Goal: Task Accomplishment & Management: Complete application form

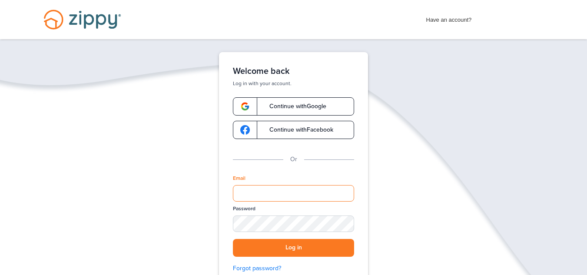
click at [299, 190] on input "Email" at bounding box center [293, 193] width 121 height 17
drag, startPoint x: 299, startPoint y: 190, endPoint x: 294, endPoint y: 190, distance: 5.2
click at [294, 190] on input "Email" at bounding box center [293, 193] width 121 height 17
type input "**********"
click at [344, 225] on div "SHOW" at bounding box center [343, 224] width 19 height 8
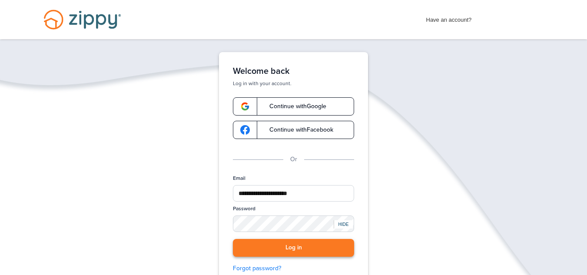
click at [285, 244] on button "Log in" at bounding box center [293, 248] width 121 height 18
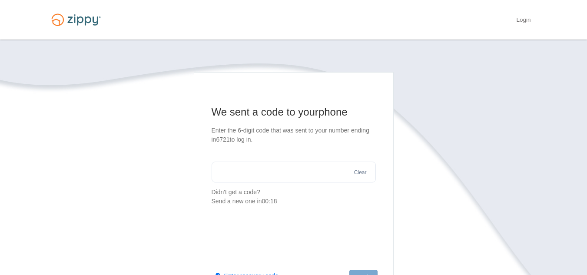
click at [323, 168] on input "text" at bounding box center [293, 172] width 164 height 21
drag, startPoint x: 322, startPoint y: 165, endPoint x: 139, endPoint y: 178, distance: 183.3
click at [139, 178] on section "We sent a code to your phone Enter the 6-digit code that was sent to your numbe…" at bounding box center [293, 222] width 495 height 300
click at [271, 169] on input "text" at bounding box center [293, 172] width 164 height 21
type input "******"
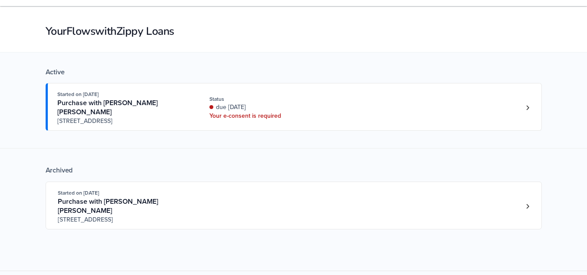
scroll to position [34, 0]
click at [528, 107] on link "Loan number 4233536" at bounding box center [527, 107] width 13 height 13
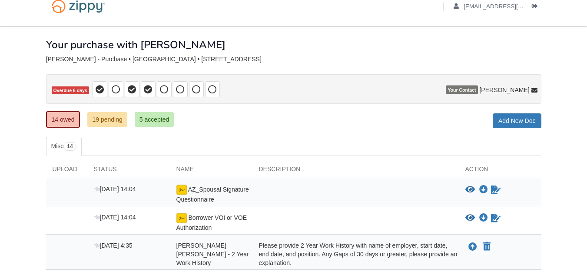
scroll to position [14, 0]
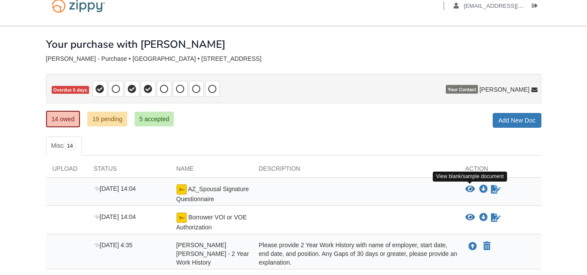
click at [470, 189] on icon "View AZ_Spousal Signature Questionnaire" at bounding box center [470, 189] width 10 height 9
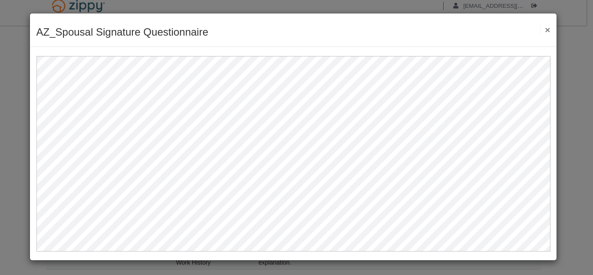
click at [547, 29] on button "×" at bounding box center [545, 29] width 10 height 9
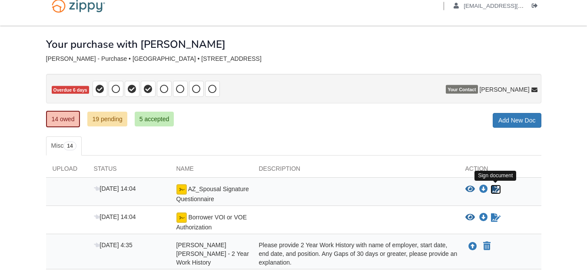
click at [495, 188] on icon "Sign Form" at bounding box center [496, 189] width 10 height 9
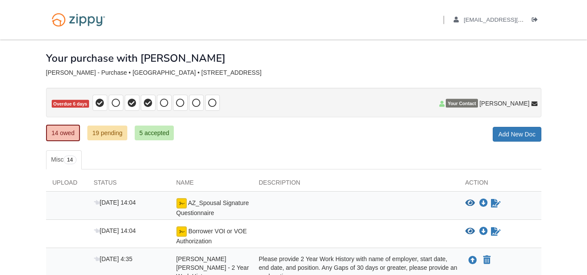
click at [66, 140] on link "14 owed" at bounding box center [63, 133] width 34 height 17
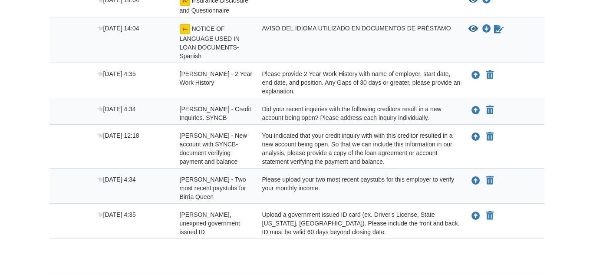
scroll to position [479, 0]
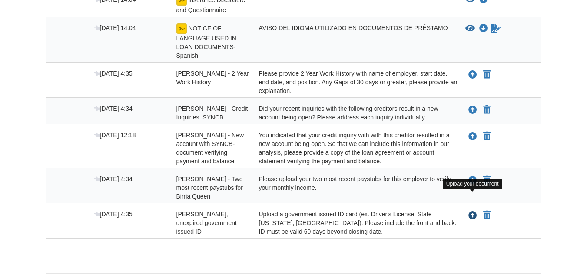
click at [474, 211] on icon "Upload Sandy Chavez Rodriguez - Valid, unexpired government issued ID" at bounding box center [472, 215] width 9 height 9
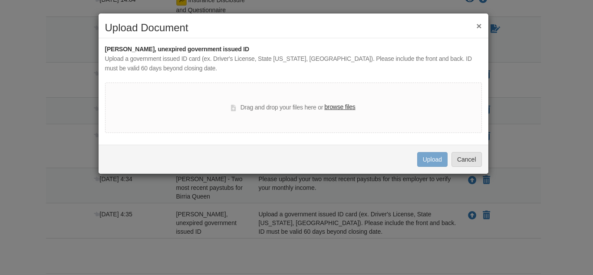
click at [337, 109] on label "browse files" at bounding box center [339, 107] width 31 height 10
click at [0, 0] on input "browse files" at bounding box center [0, 0] width 0 height 0
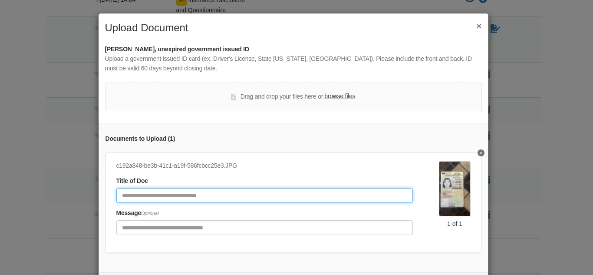
click at [281, 194] on input "Document Title" at bounding box center [264, 195] width 297 height 15
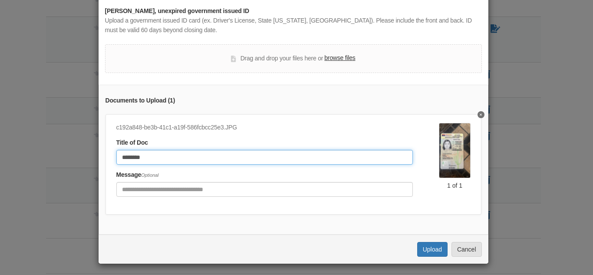
scroll to position [47, 0]
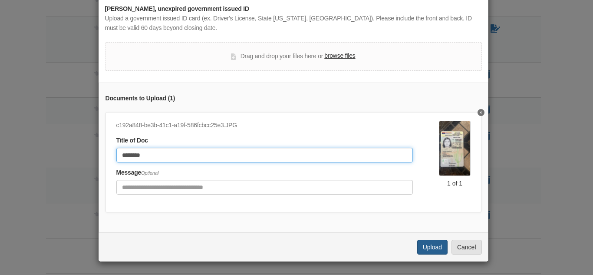
type input "********"
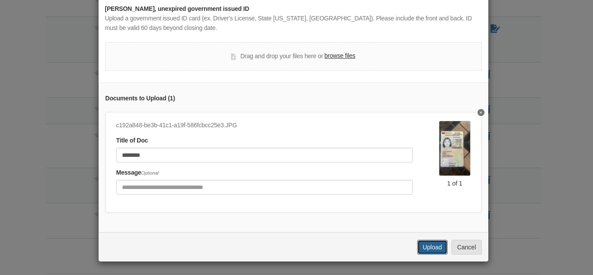
click at [429, 242] on button "Upload" at bounding box center [432, 247] width 30 height 15
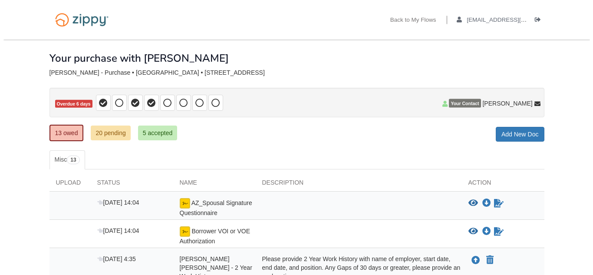
scroll to position [459, 0]
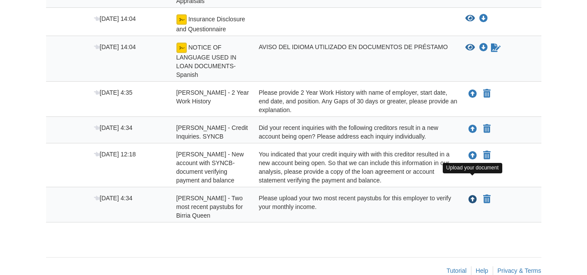
click at [472, 195] on icon "Upload Sandy Chavez Rodriguez - Two most recent paystubs for Birria Queen" at bounding box center [472, 199] width 9 height 9
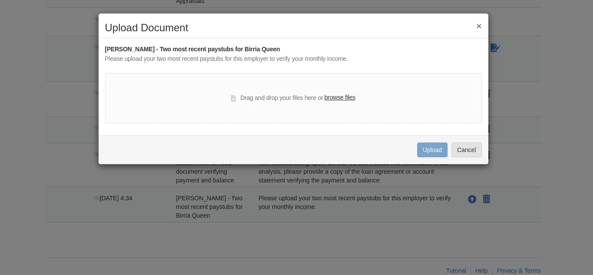
click at [341, 99] on label "browse files" at bounding box center [339, 98] width 31 height 10
click at [0, 0] on input "browse files" at bounding box center [0, 0] width 0 height 0
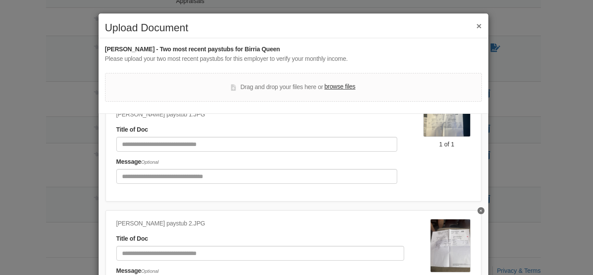
scroll to position [48, 0]
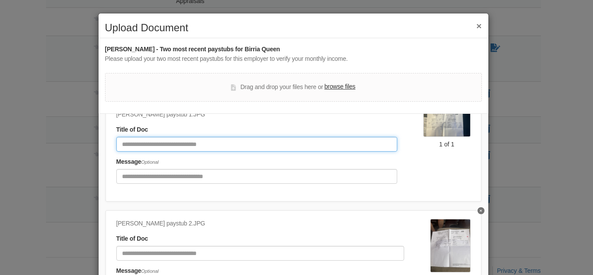
click at [265, 142] on input "Document Title" at bounding box center [256, 144] width 281 height 15
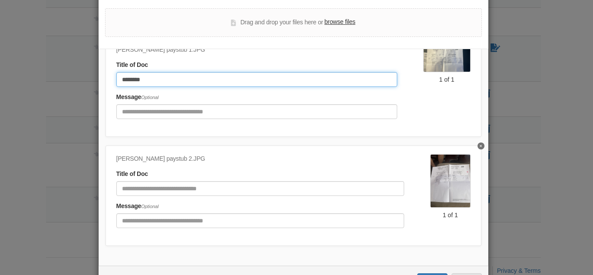
type input "********"
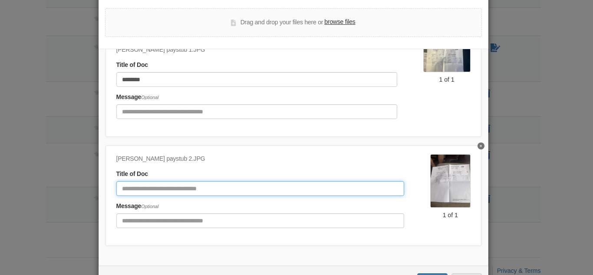
click at [187, 181] on input "Document Title" at bounding box center [260, 188] width 288 height 15
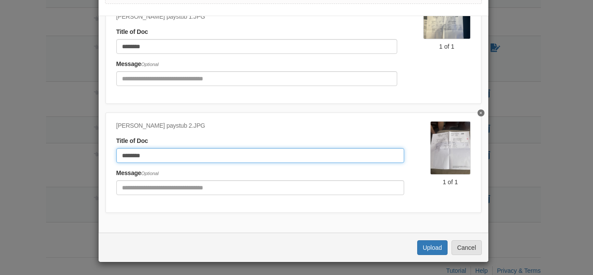
scroll to position [98, 0]
type input "********"
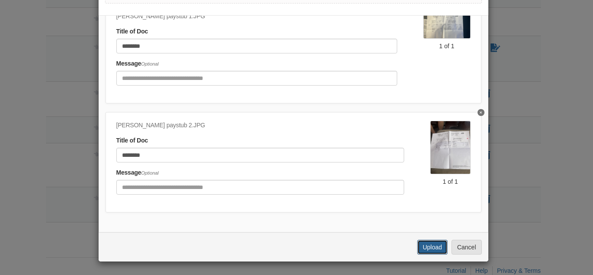
click at [427, 243] on button "Upload" at bounding box center [432, 247] width 30 height 15
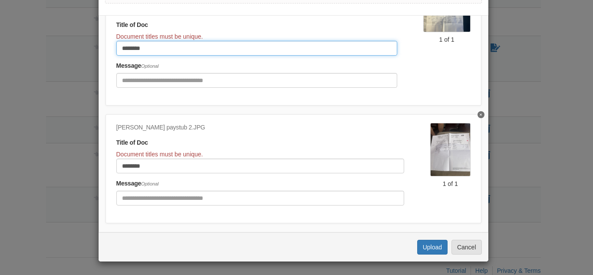
click at [180, 55] on input "********" at bounding box center [256, 48] width 281 height 15
type input "**********"
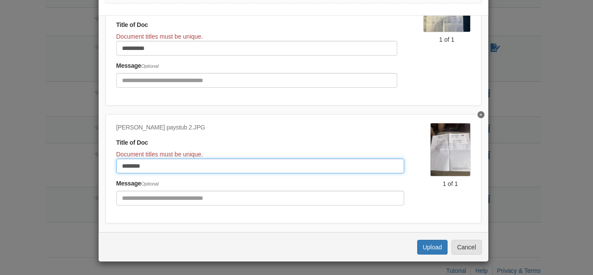
click at [164, 167] on input "********" at bounding box center [260, 166] width 288 height 15
type input "**********"
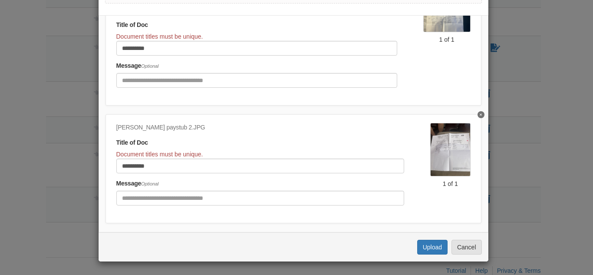
click at [236, 212] on div "**********" at bounding box center [294, 168] width 376 height 109
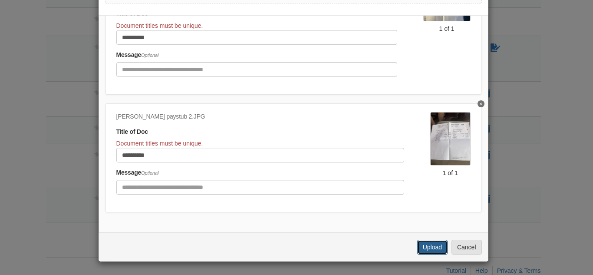
click at [424, 243] on button "Upload" at bounding box center [432, 247] width 30 height 15
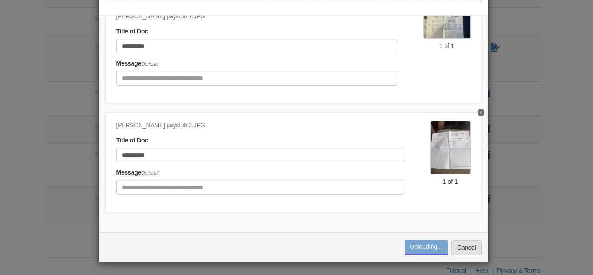
scroll to position [99, 0]
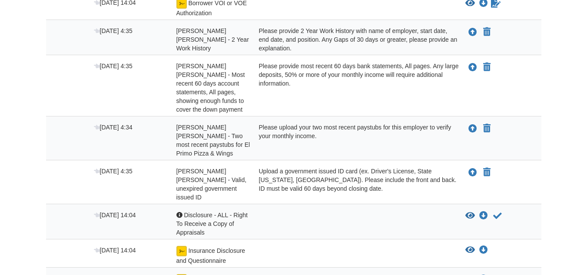
scroll to position [228, 0]
click at [525, 204] on div "[DATE] 14:04 Acknowledgement Disclosure - ALL - Right To Receive a Copy of Appr…" at bounding box center [293, 221] width 495 height 35
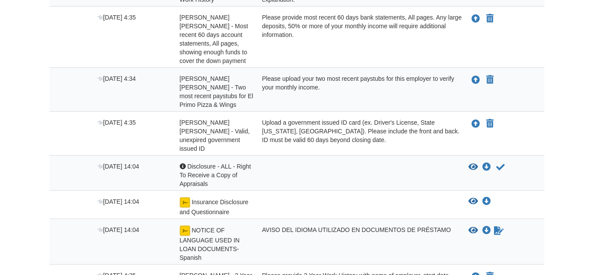
scroll to position [276, 0]
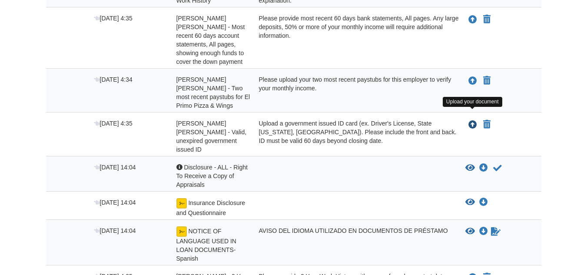
click at [472, 121] on icon "Upload Brenda Rodriguez Cortez - Valid, unexpired government issued ID" at bounding box center [472, 125] width 9 height 9
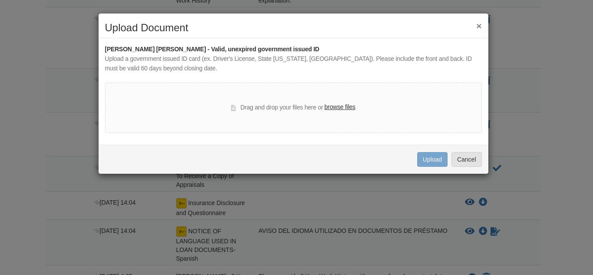
click at [337, 107] on label "browse files" at bounding box center [339, 107] width 31 height 10
click at [0, 0] on input "browse files" at bounding box center [0, 0] width 0 height 0
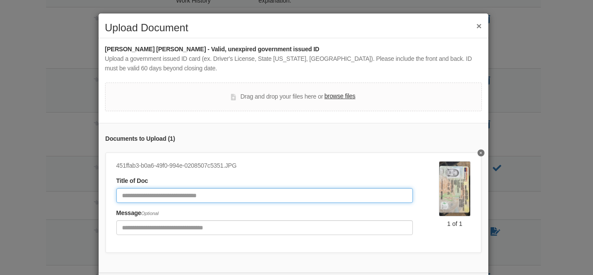
click at [250, 193] on input "Document Title" at bounding box center [264, 195] width 297 height 15
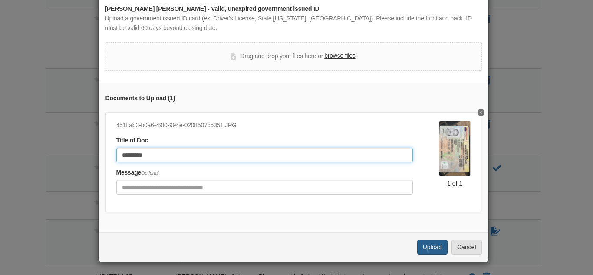
type input "*********"
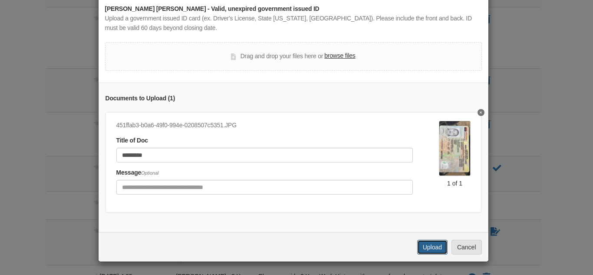
click at [433, 245] on button "Upload" at bounding box center [432, 247] width 30 height 15
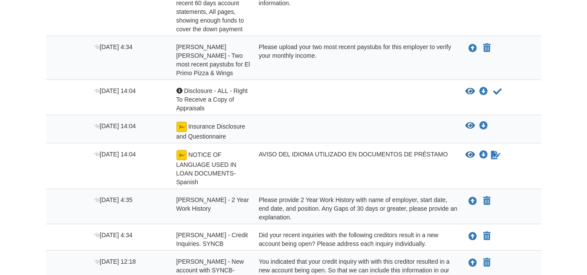
scroll to position [308, 0]
click at [497, 88] on icon "Acknowledge receipt of document" at bounding box center [497, 92] width 9 height 9
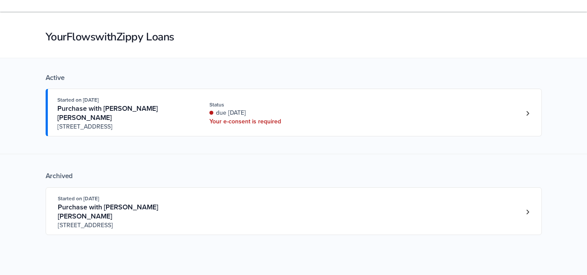
scroll to position [35, 0]
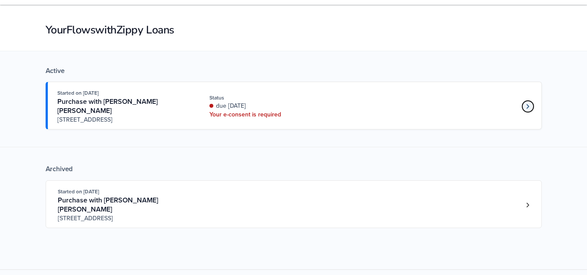
click at [527, 104] on icon "Loan number 4233536" at bounding box center [527, 106] width 3 height 5
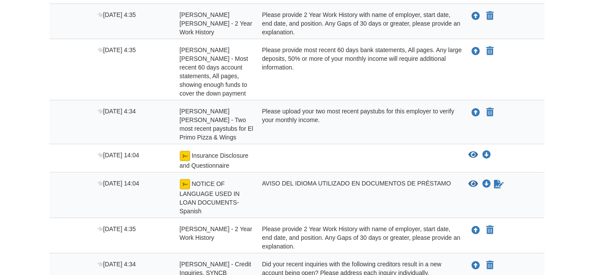
scroll to position [244, 0]
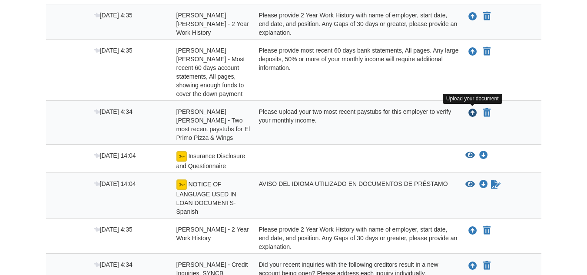
click at [472, 113] on icon "Upload Brenda Rodriguez Cortez - Two most recent paystubs for El Primo Pizza & …" at bounding box center [472, 113] width 9 height 9
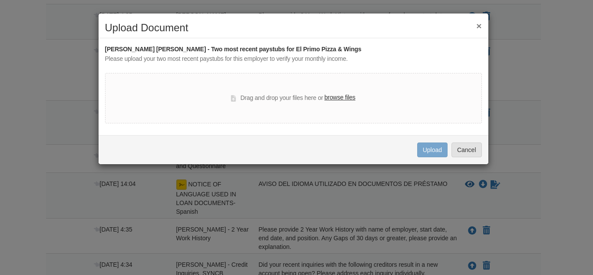
click at [347, 96] on label "browse files" at bounding box center [339, 98] width 31 height 10
click at [0, 0] on input "browse files" at bounding box center [0, 0] width 0 height 0
click at [342, 98] on label "browse files" at bounding box center [339, 98] width 31 height 10
click at [0, 0] on input "browse files" at bounding box center [0, 0] width 0 height 0
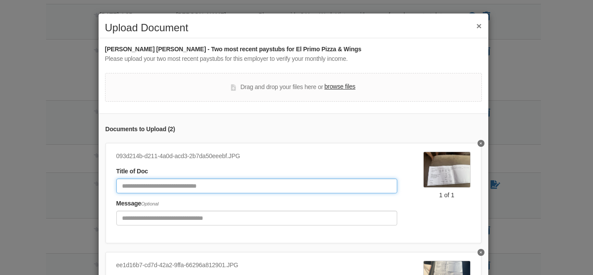
click at [282, 191] on input "Document Title" at bounding box center [256, 185] width 281 height 15
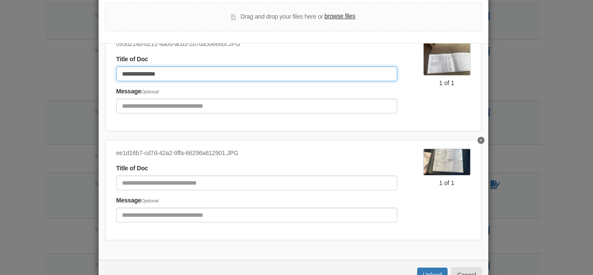
scroll to position [71, 0]
type input "**********"
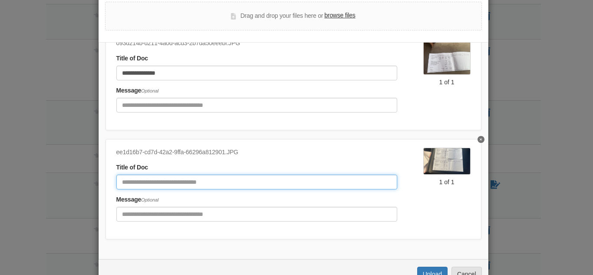
click at [208, 175] on input "Document Title" at bounding box center [256, 182] width 281 height 15
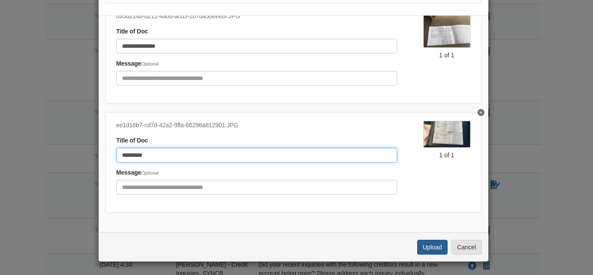
type input "*********"
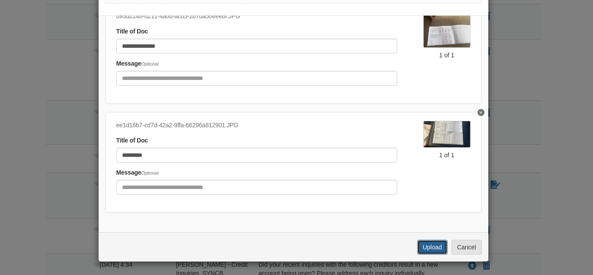
click at [431, 246] on button "Upload" at bounding box center [432, 247] width 30 height 15
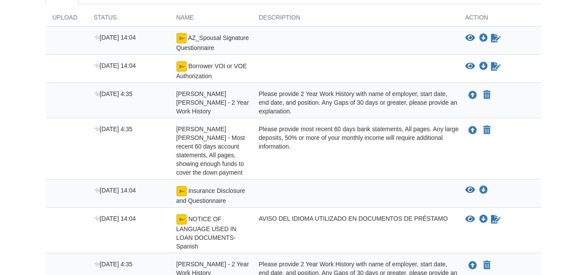
scroll to position [168, 0]
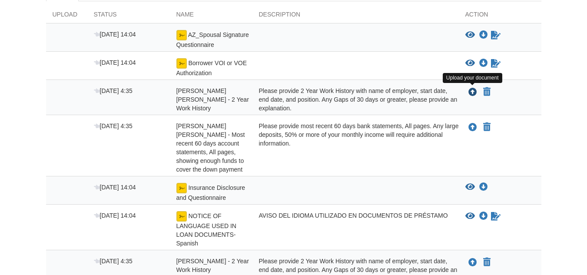
click at [470, 95] on icon "Upload Brenda Rodriguez Cortez - 2 Year Work History" at bounding box center [472, 92] width 9 height 9
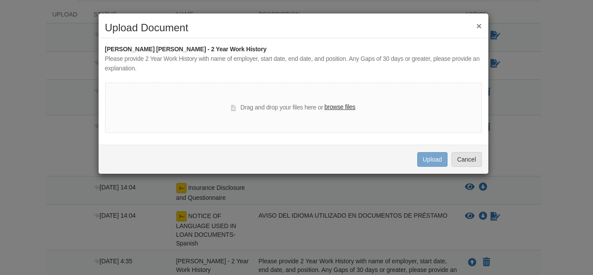
click at [478, 28] on button "×" at bounding box center [478, 25] width 5 height 9
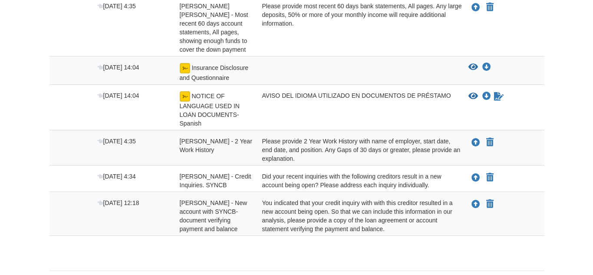
scroll to position [290, 0]
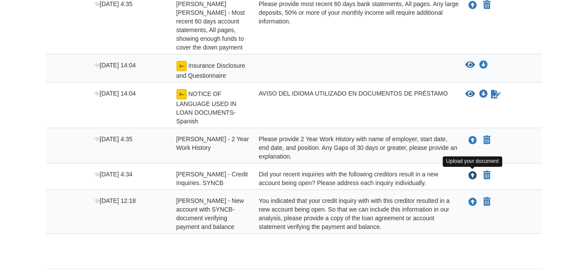
click at [470, 174] on icon "Upload Sandy Chavez Rodriguez - Credit Inquiries. SYNCB" at bounding box center [472, 176] width 9 height 9
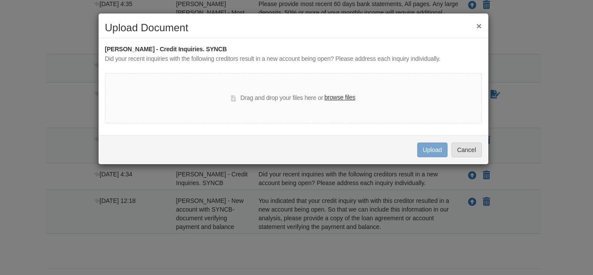
click at [337, 96] on label "browse files" at bounding box center [339, 98] width 31 height 10
click at [0, 0] on input "browse files" at bounding box center [0, 0] width 0 height 0
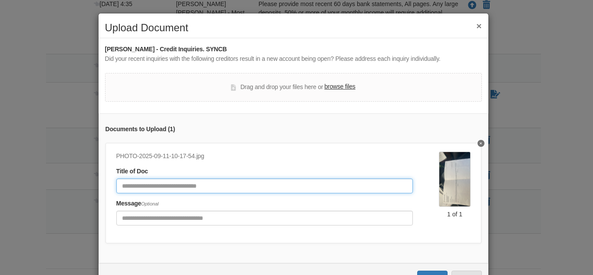
click at [324, 188] on input "Document Title" at bounding box center [264, 185] width 297 height 15
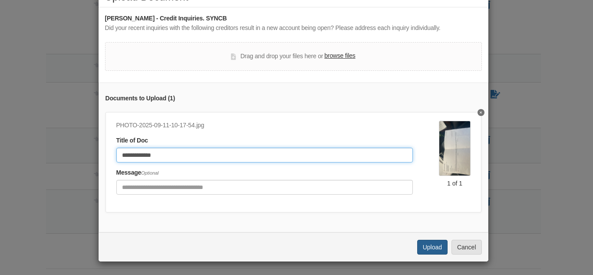
type input "**********"
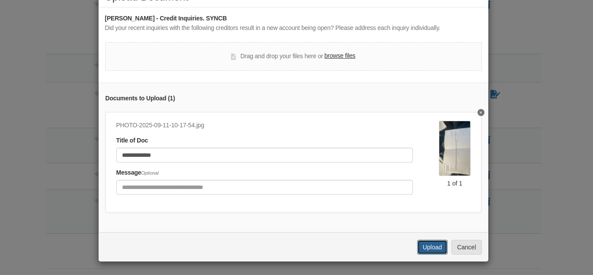
click at [426, 251] on button "Upload" at bounding box center [432, 247] width 30 height 15
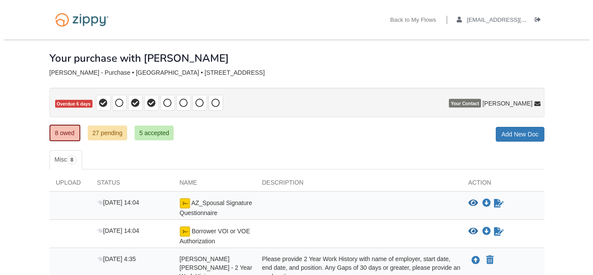
scroll to position [290, 0]
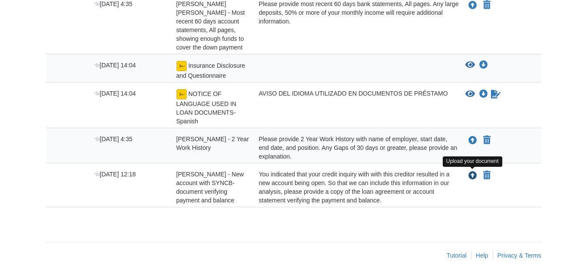
click at [472, 174] on icon "Upload Sandy Chavez Rodriguez - New account with SYNCB- document verifying paym…" at bounding box center [472, 176] width 9 height 9
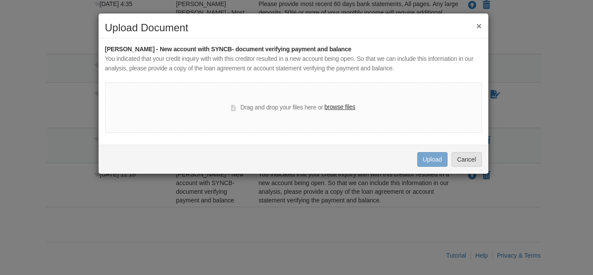
click at [334, 104] on label "browse files" at bounding box center [339, 107] width 31 height 10
click at [0, 0] on input "browse files" at bounding box center [0, 0] width 0 height 0
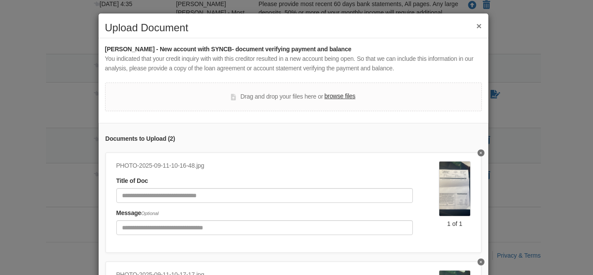
scroll to position [48, 0]
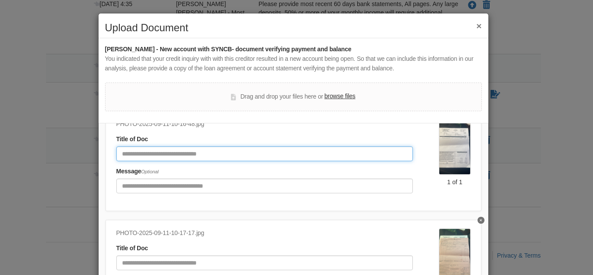
click at [261, 146] on input "Document Title" at bounding box center [264, 153] width 297 height 15
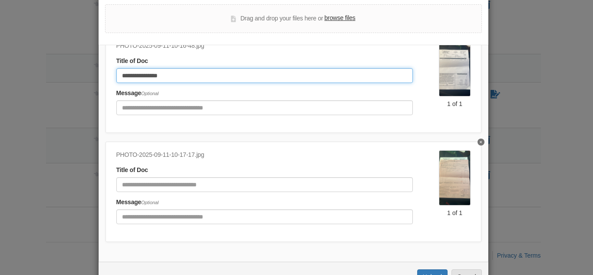
scroll to position [79, 0]
type input "**********"
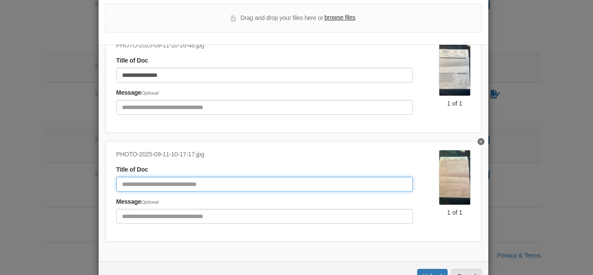
click at [200, 177] on input "Document Title" at bounding box center [264, 184] width 297 height 15
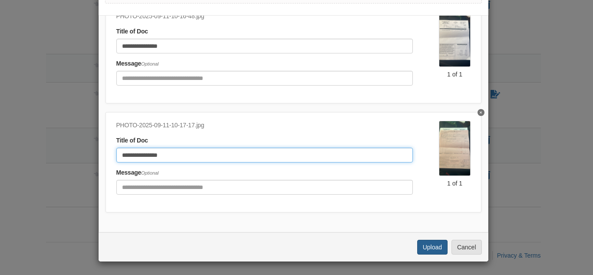
type input "**********"
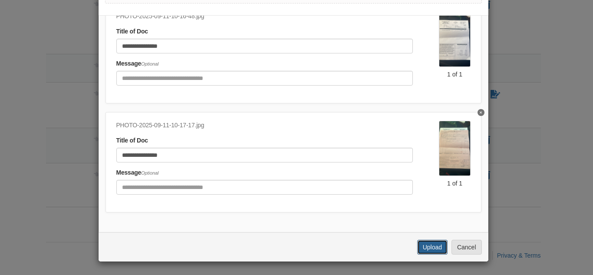
click at [430, 246] on button "Upload" at bounding box center [432, 247] width 30 height 15
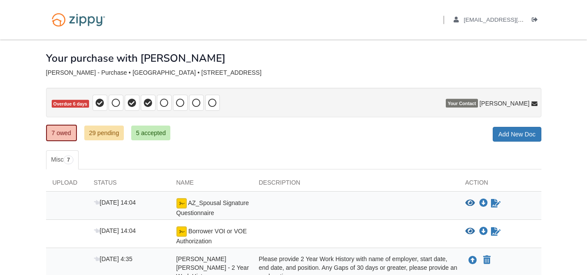
scroll to position [248, 0]
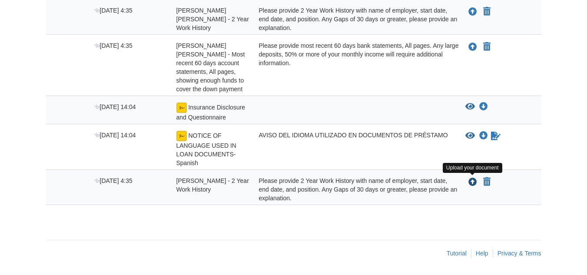
click at [473, 182] on icon "Upload Sandy Chavez Rodriguez - 2 Year Work History" at bounding box center [472, 182] width 9 height 9
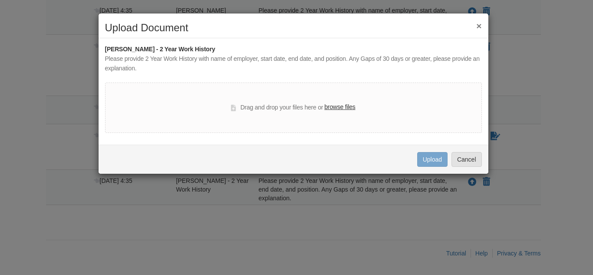
click at [480, 28] on button "×" at bounding box center [478, 25] width 5 height 9
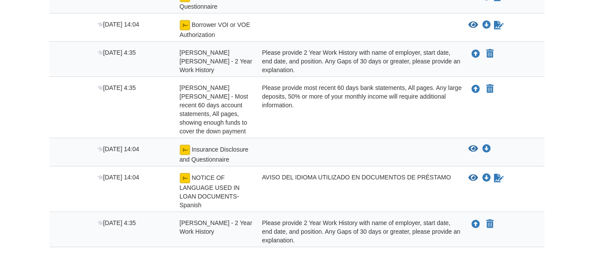
scroll to position [199, 0]
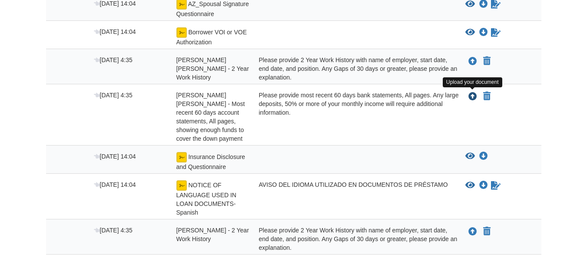
click at [474, 97] on icon "Upload Brenda Rodriguez Cortez - Most recent 60 days account statements, All pa…" at bounding box center [472, 96] width 9 height 9
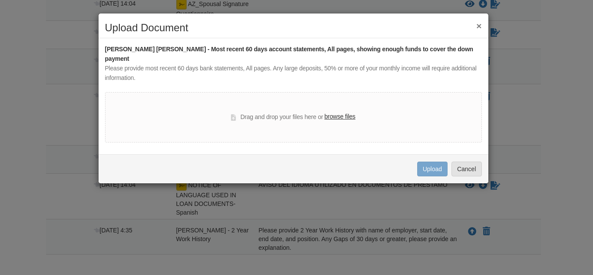
click at [346, 112] on label "browse files" at bounding box center [339, 117] width 31 height 10
click at [0, 0] on input "browse files" at bounding box center [0, 0] width 0 height 0
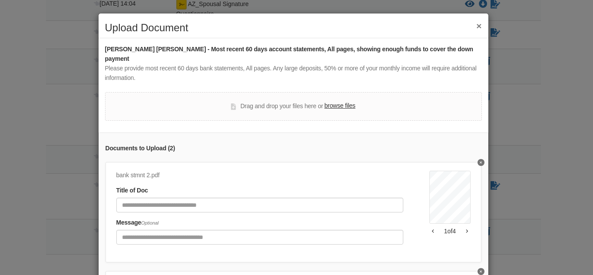
scroll to position [48, 0]
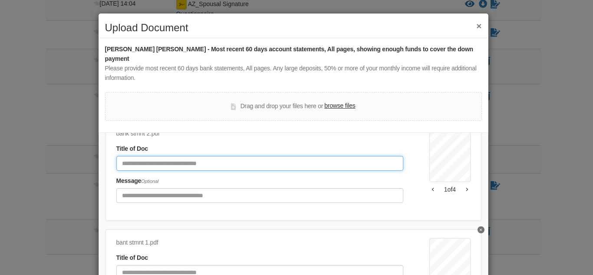
click at [237, 156] on input "Document Title" at bounding box center [259, 163] width 287 height 15
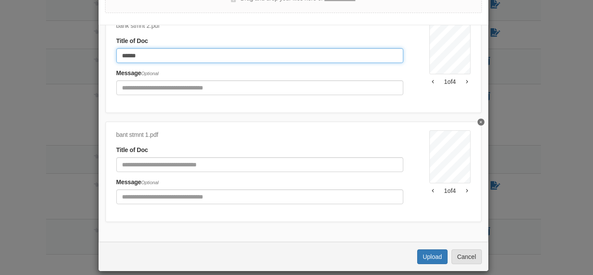
type input "******"
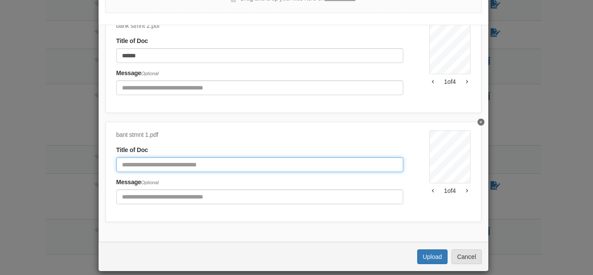
click at [221, 157] on input "Document Title" at bounding box center [259, 164] width 287 height 15
type input "******"
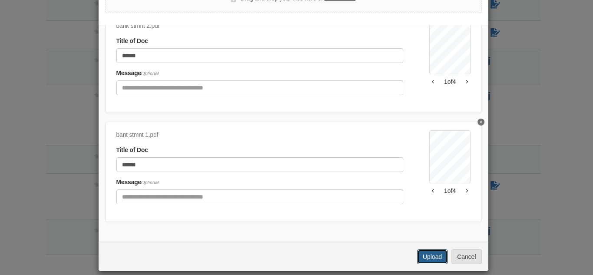
click at [433, 249] on button "Upload" at bounding box center [432, 256] width 30 height 15
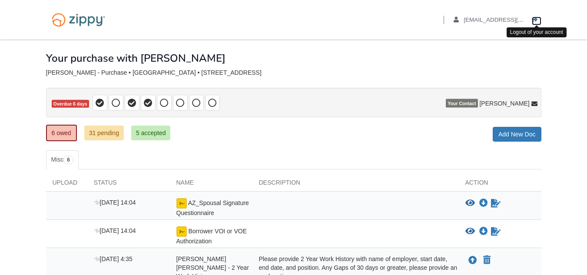
click at [533, 20] on icon "Log out" at bounding box center [535, 20] width 6 height 6
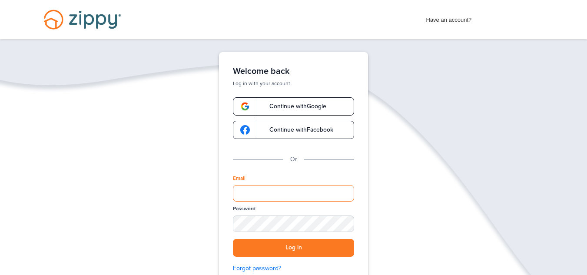
click at [244, 196] on input "Email" at bounding box center [293, 193] width 121 height 17
type input "**********"
click at [233, 239] on button "Log in" at bounding box center [293, 248] width 121 height 18
click at [271, 199] on input "**********" at bounding box center [293, 193] width 121 height 17
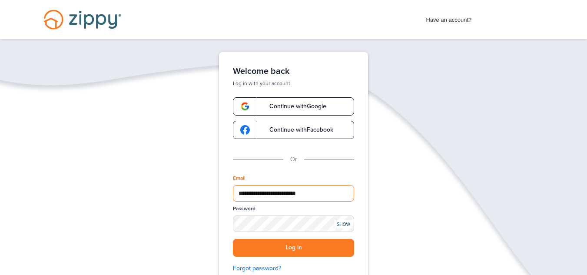
click at [271, 199] on input "**********" at bounding box center [293, 193] width 121 height 17
type input "*"
type input "**********"
click at [342, 224] on div "SHOW" at bounding box center [343, 224] width 19 height 8
click at [233, 239] on button "Log in" at bounding box center [293, 248] width 121 height 18
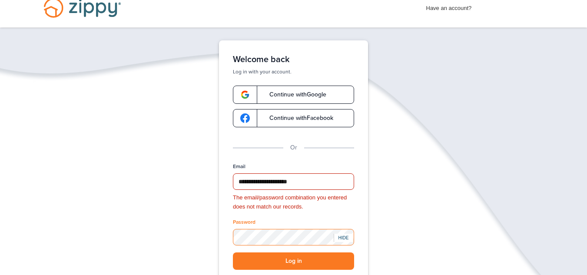
scroll to position [13, 0]
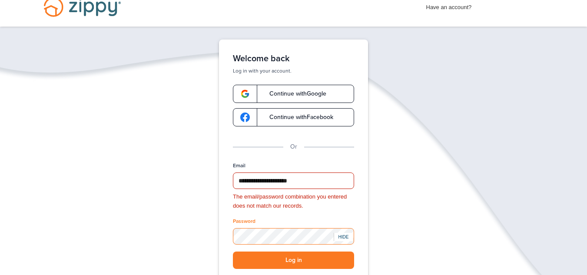
click at [233, 251] on button "Log in" at bounding box center [293, 260] width 121 height 18
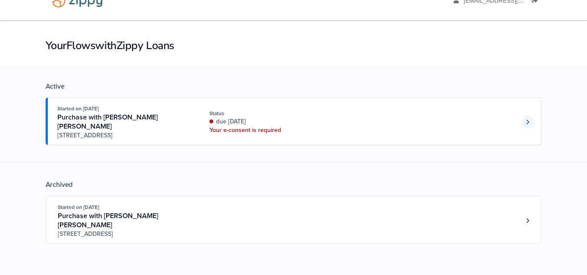
scroll to position [46, 0]
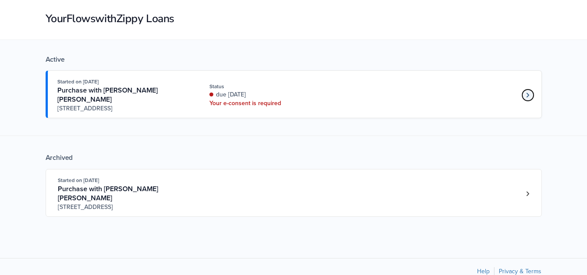
click at [526, 92] on icon "Loan number 4233536" at bounding box center [527, 95] width 3 height 6
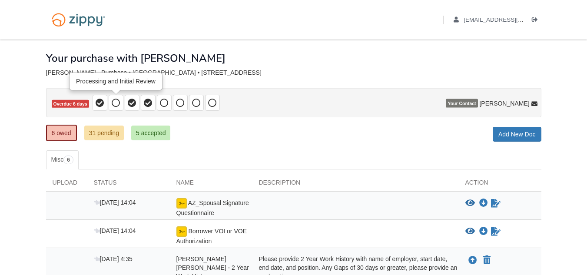
click at [117, 100] on icon at bounding box center [116, 103] width 9 height 9
click at [145, 131] on link "5 accepted" at bounding box center [151, 133] width 40 height 15
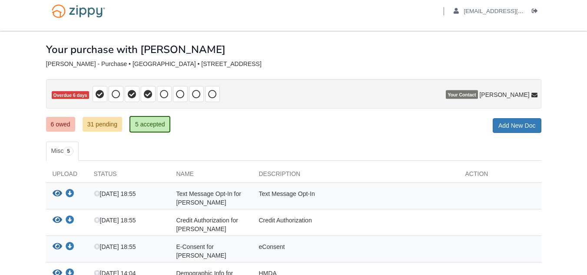
scroll to position [8, 0]
click at [101, 121] on link "31 pending" at bounding box center [103, 124] width 40 height 15
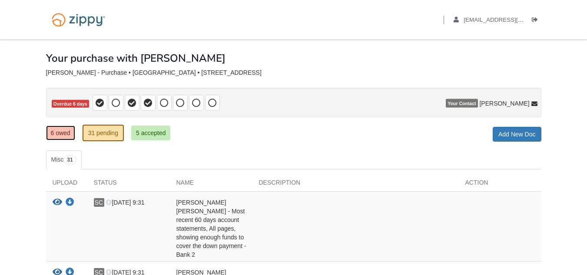
click at [60, 135] on link "6 owed" at bounding box center [60, 133] width 29 height 15
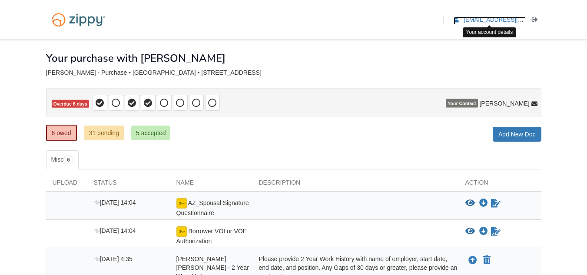
click at [495, 18] on span "[EMAIL_ADDRESS][DOMAIN_NAME]" at bounding box center [512, 20] width 99 height 7
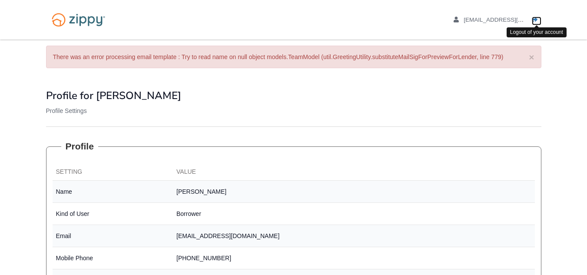
click at [536, 19] on icon "Log out" at bounding box center [535, 20] width 6 height 6
